Goal: Find specific page/section: Find specific page/section

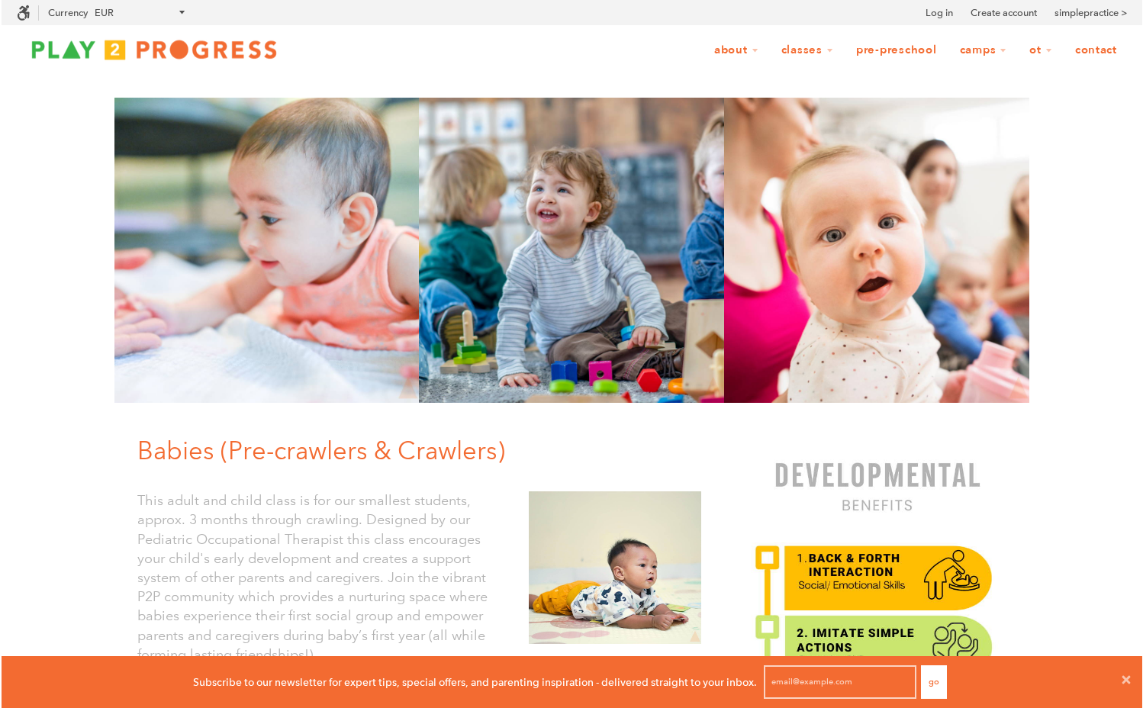
scroll to position [52, 1143]
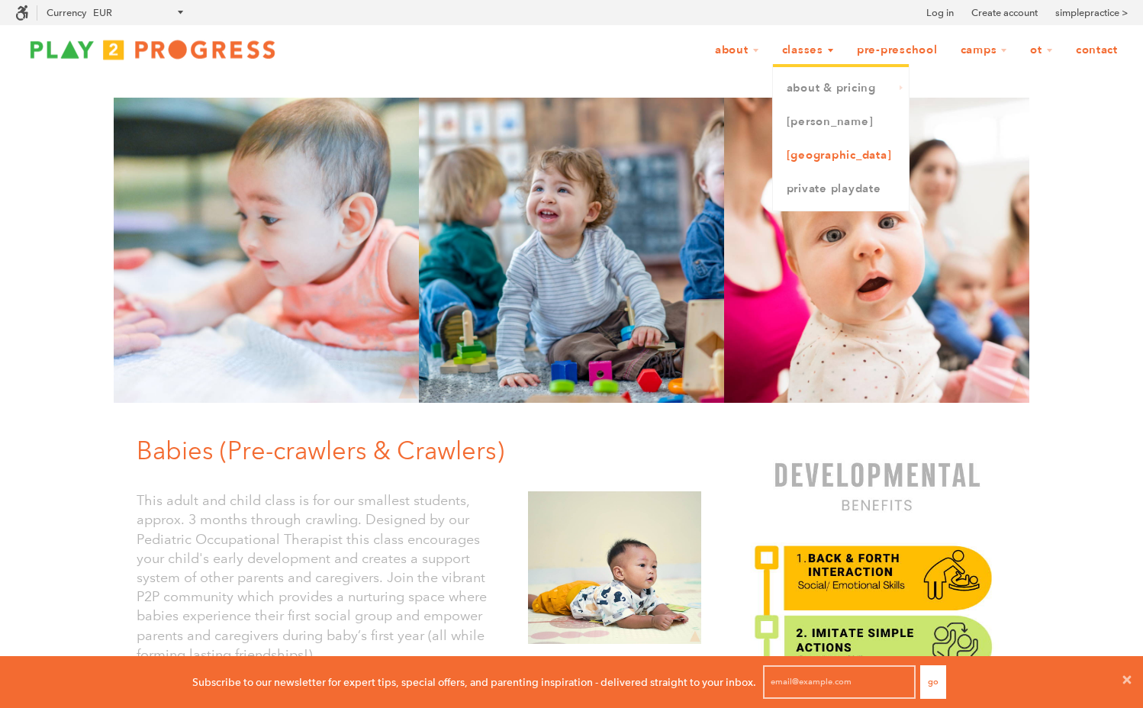
click at [821, 153] on link "[GEOGRAPHIC_DATA]" at bounding box center [841, 156] width 136 height 34
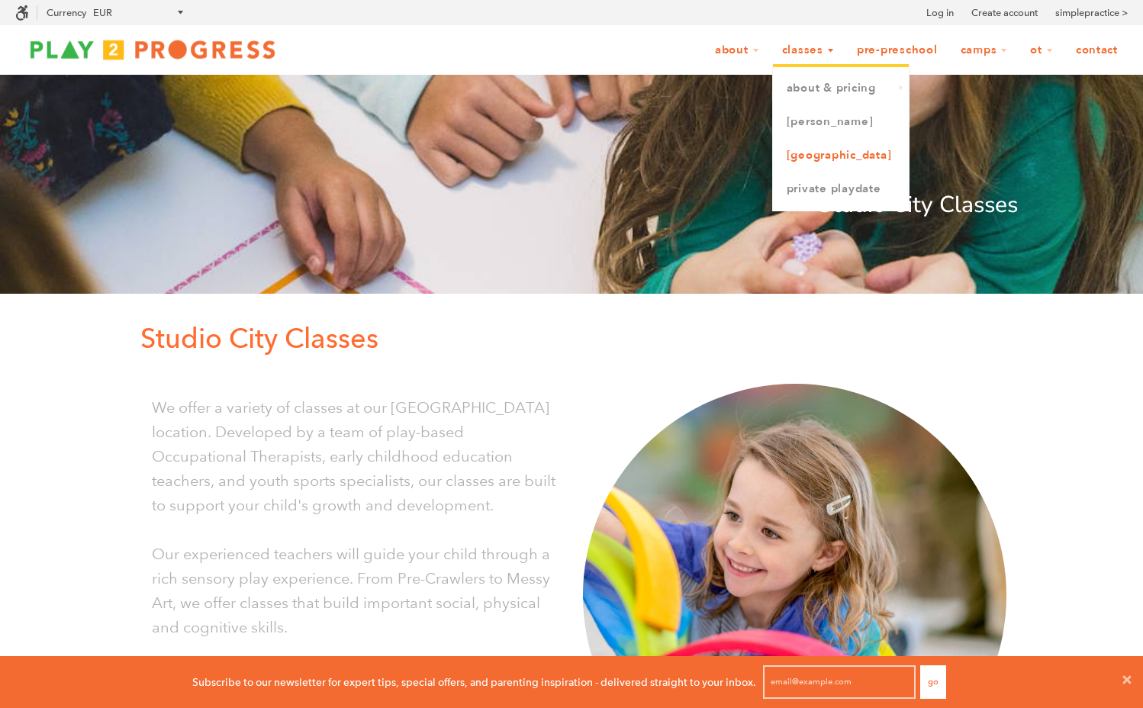
click at [842, 150] on link "[GEOGRAPHIC_DATA]" at bounding box center [841, 156] width 136 height 34
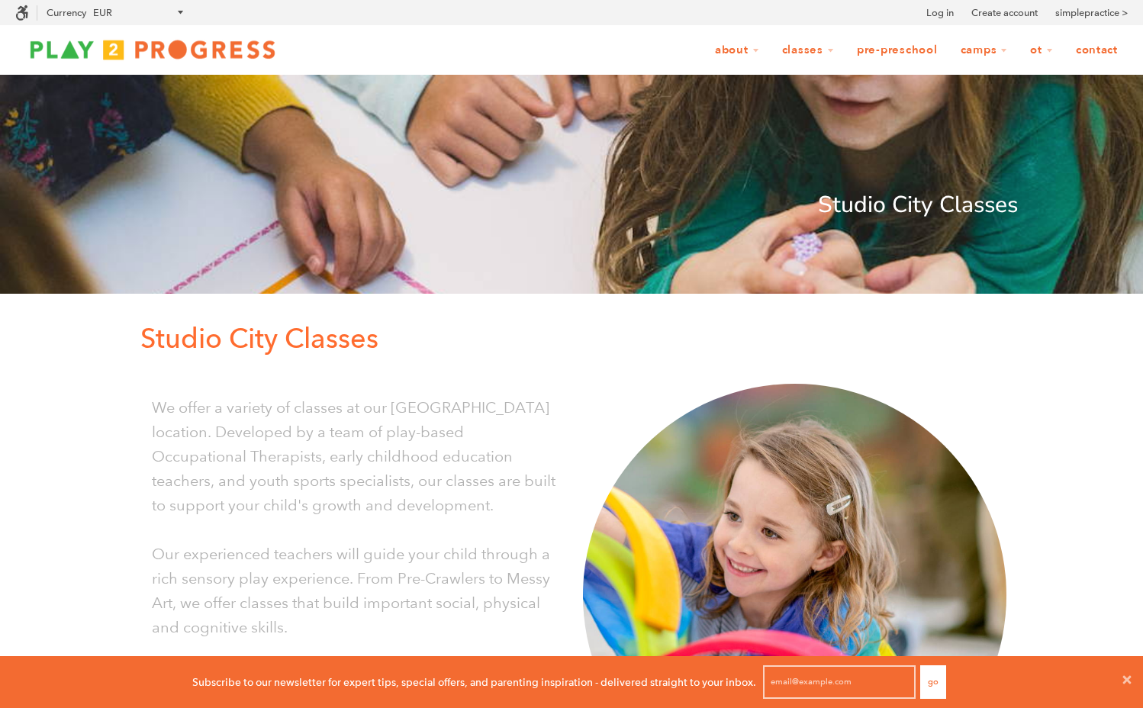
scroll to position [1, 1]
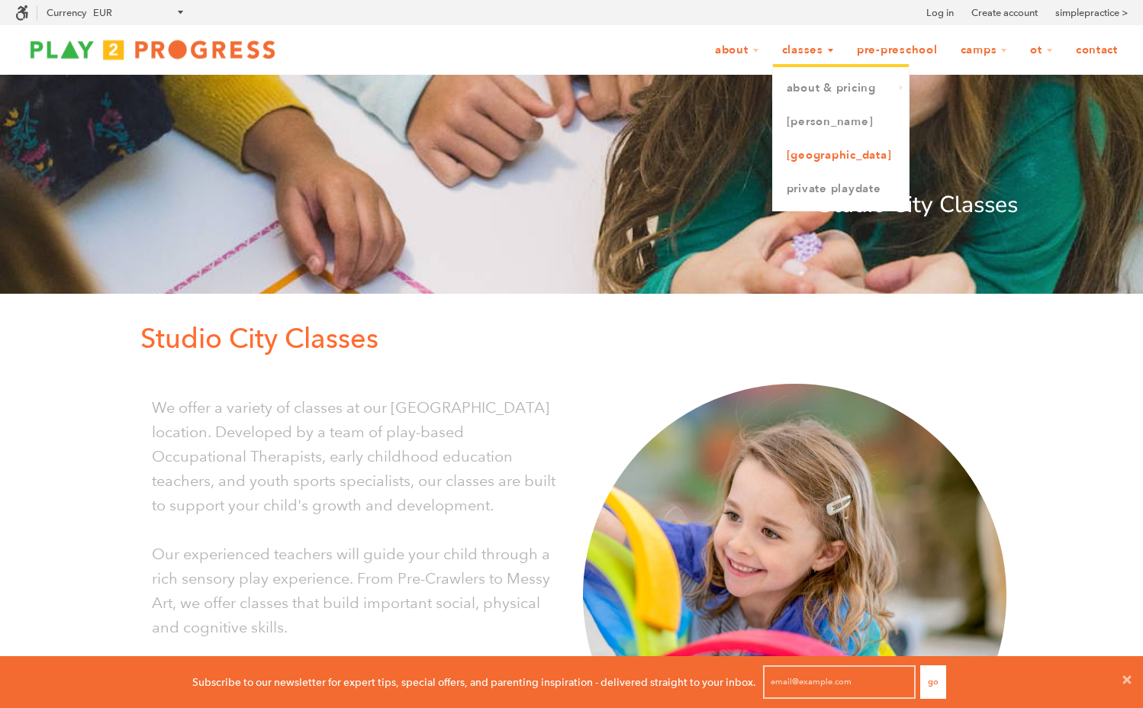
click at [831, 153] on link "[GEOGRAPHIC_DATA]" at bounding box center [841, 156] width 136 height 34
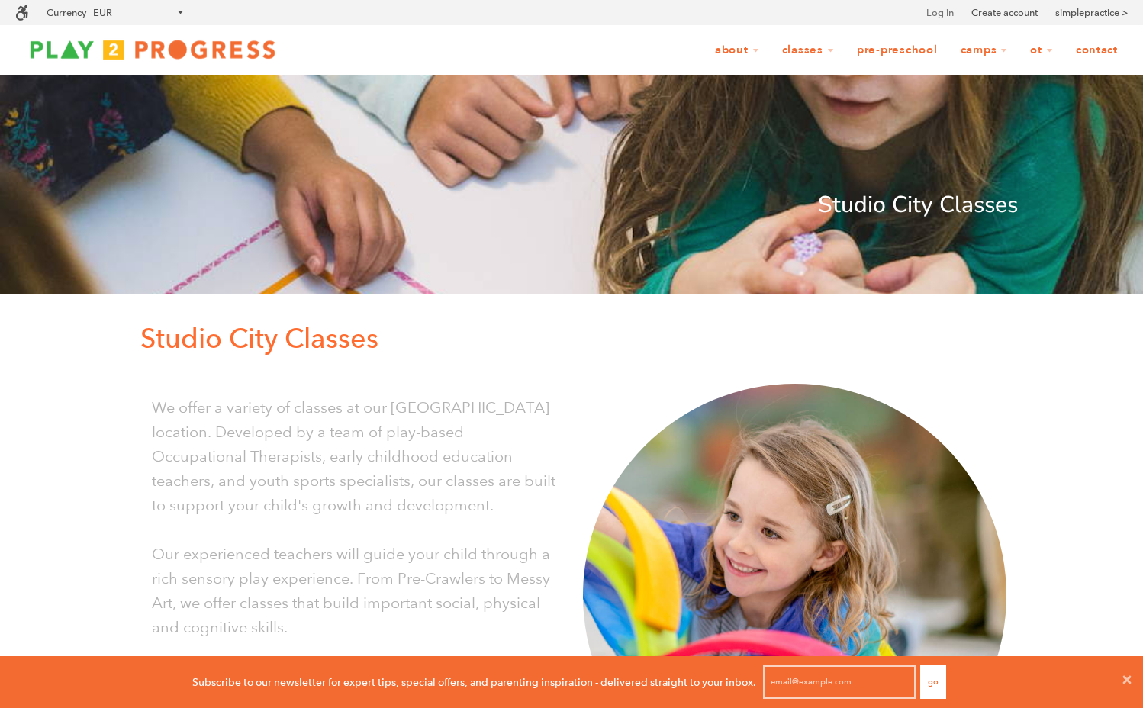
click at [934, 12] on link "Log in" at bounding box center [940, 12] width 27 height 15
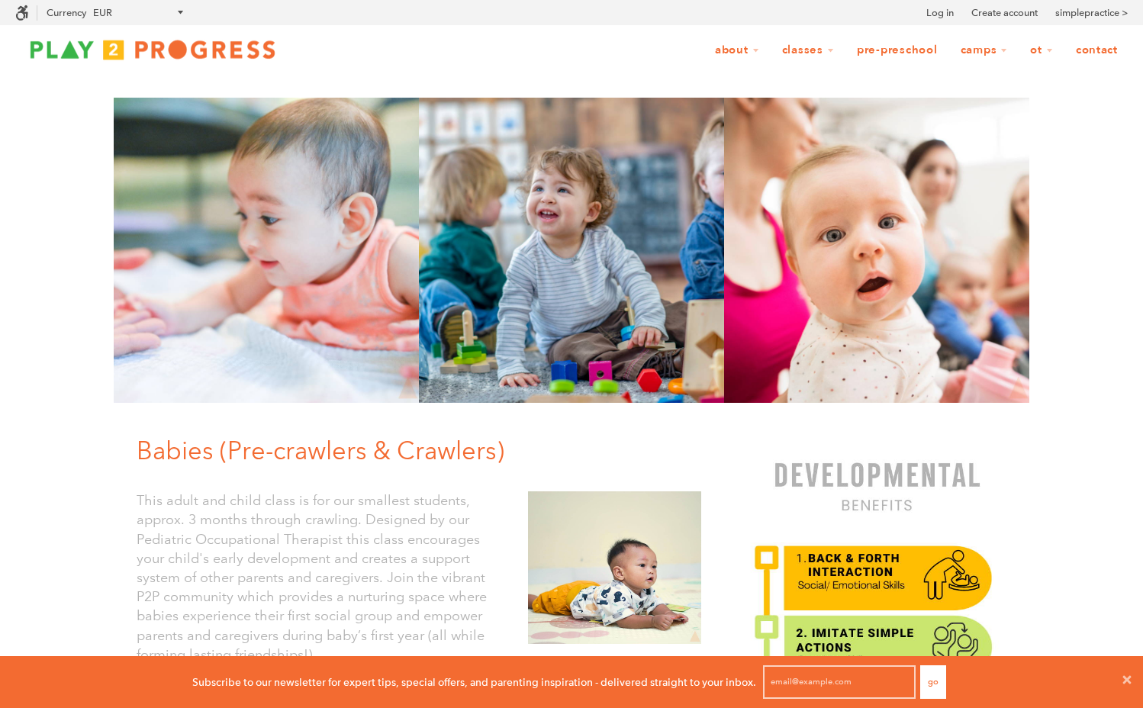
scroll to position [1, 1]
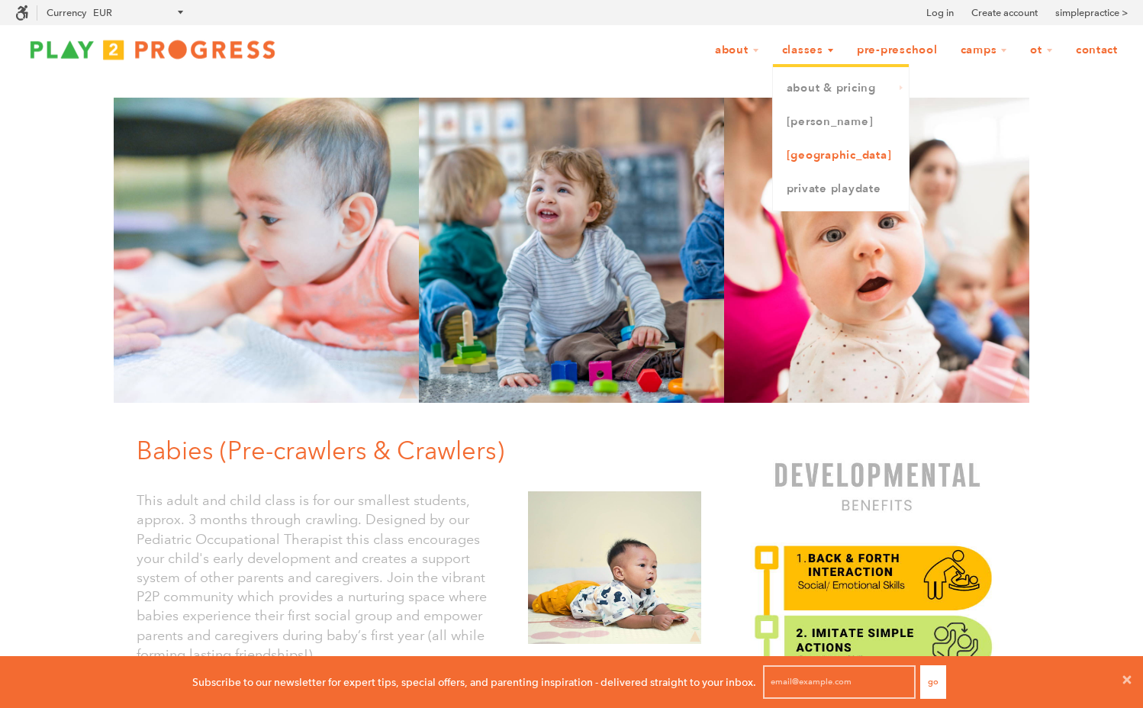
click at [826, 157] on link "[GEOGRAPHIC_DATA]" at bounding box center [841, 156] width 136 height 34
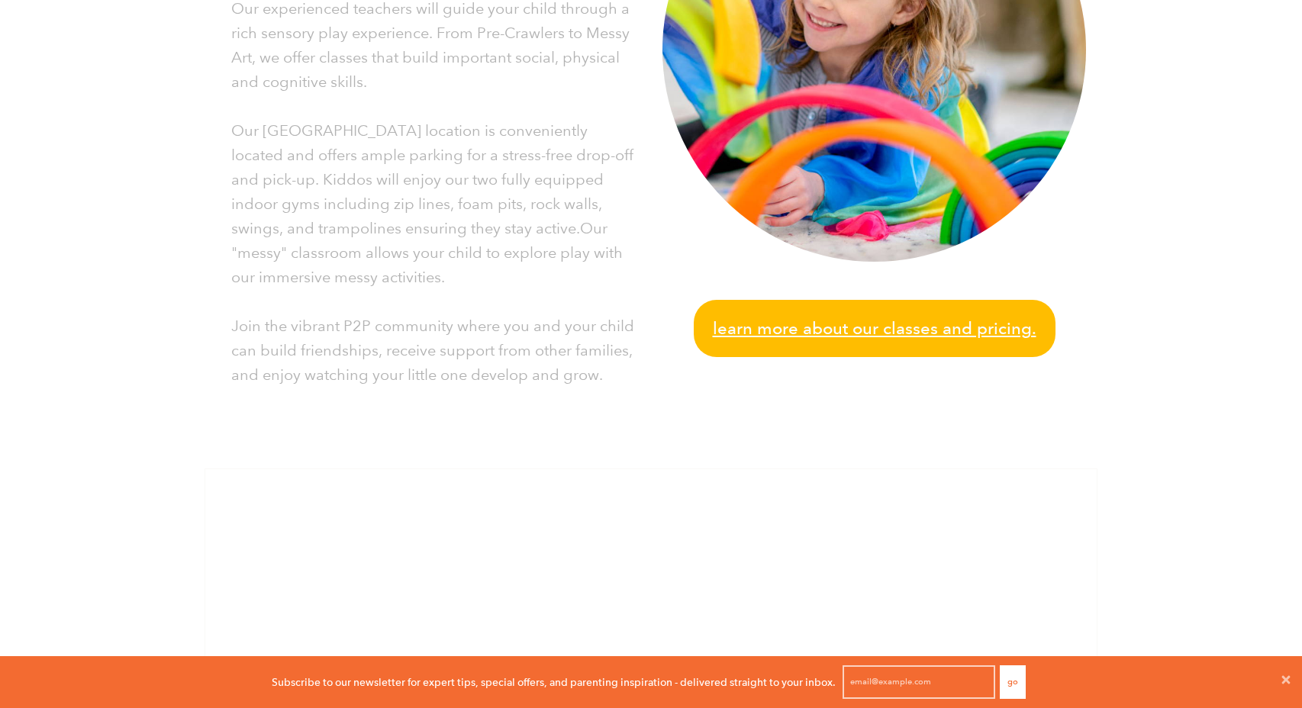
scroll to position [544, 0]
